Goal: Transaction & Acquisition: Purchase product/service

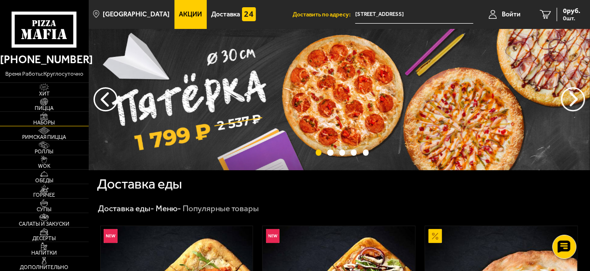
click at [45, 118] on img at bounding box center [44, 116] width 24 height 8
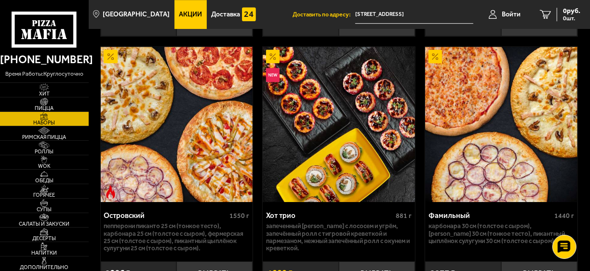
scroll to position [1543, 0]
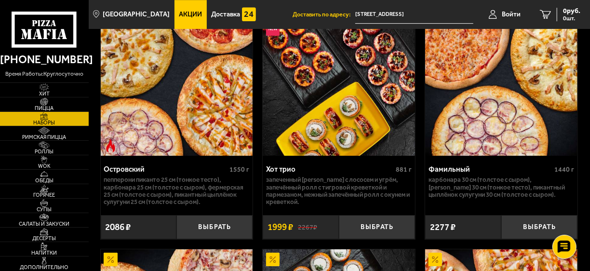
click at [454, 172] on div "Фамильный" at bounding box center [490, 169] width 123 height 9
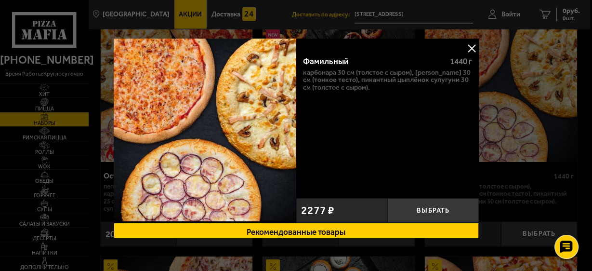
click at [467, 47] on button at bounding box center [472, 48] width 14 height 14
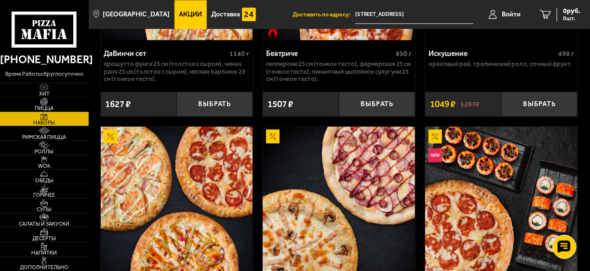
scroll to position [848, 0]
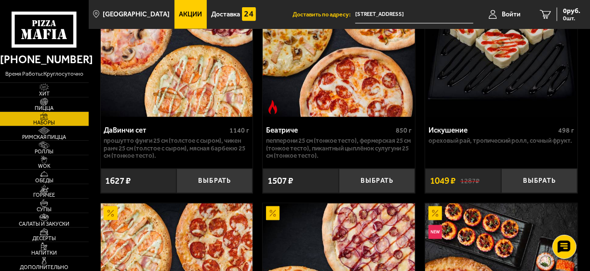
click at [191, 158] on p "Прошутто Фунги 25 см (толстое с сыром), Чикен Ранч 25 см (толстое с сыром), Мяс…" at bounding box center [177, 148] width 146 height 22
click at [142, 132] on div "ДаВинчи сет" at bounding box center [165, 130] width 123 height 9
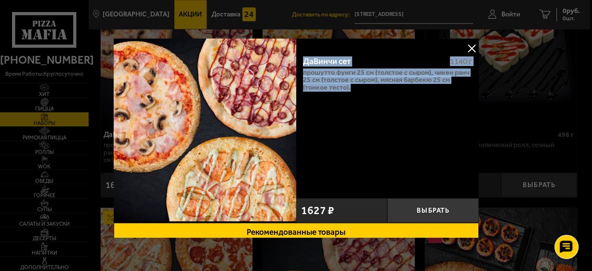
drag, startPoint x: 301, startPoint y: 62, endPoint x: 350, endPoint y: 92, distance: 57.5
click at [350, 92] on div "ДаВинчи сет 1140 г Прошутто Фунги 25 см (толстое с сыром), Чикен Ранч 25 см (то…" at bounding box center [387, 121] width 183 height 146
copy div "ДаВинчи сет 1140 г Прошутто Фунги 25 см (толстое с сыром), Чикен Ранч 25 см (то…"
click at [470, 49] on button at bounding box center [472, 48] width 14 height 14
